Goal: Navigation & Orientation: Understand site structure

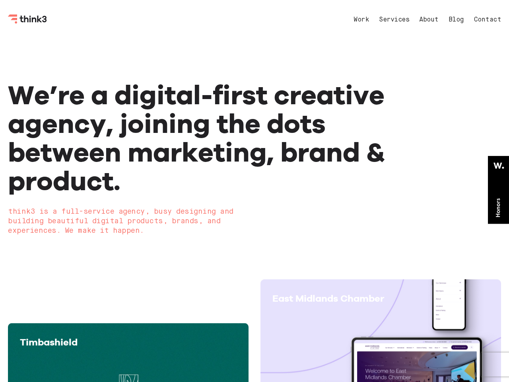
scroll to position [2, 0]
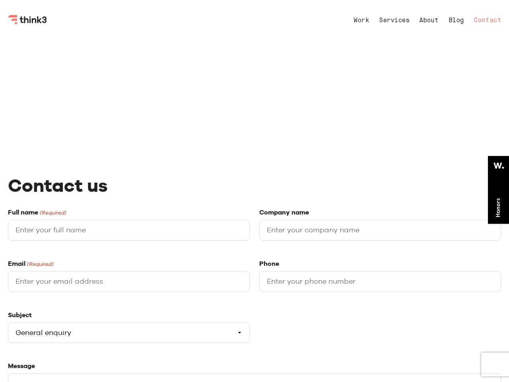
select select "General enquiry"
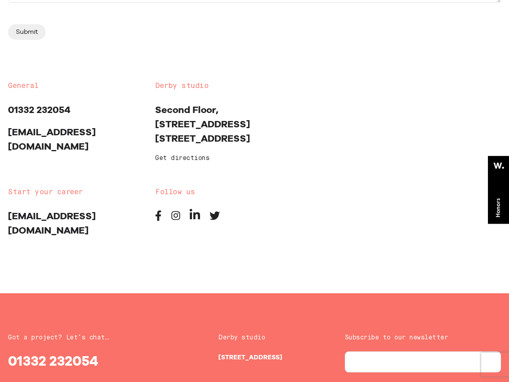
scroll to position [563, 0]
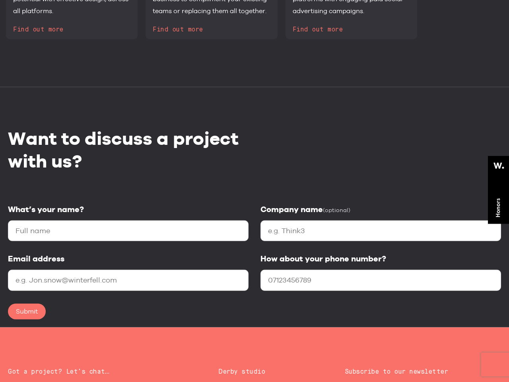
scroll to position [1319, 0]
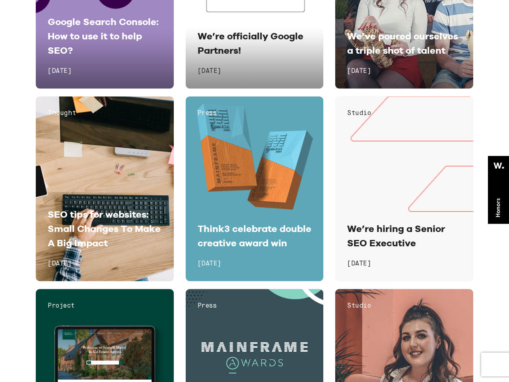
scroll to position [5247, 0]
